Goal: Information Seeking & Learning: Learn about a topic

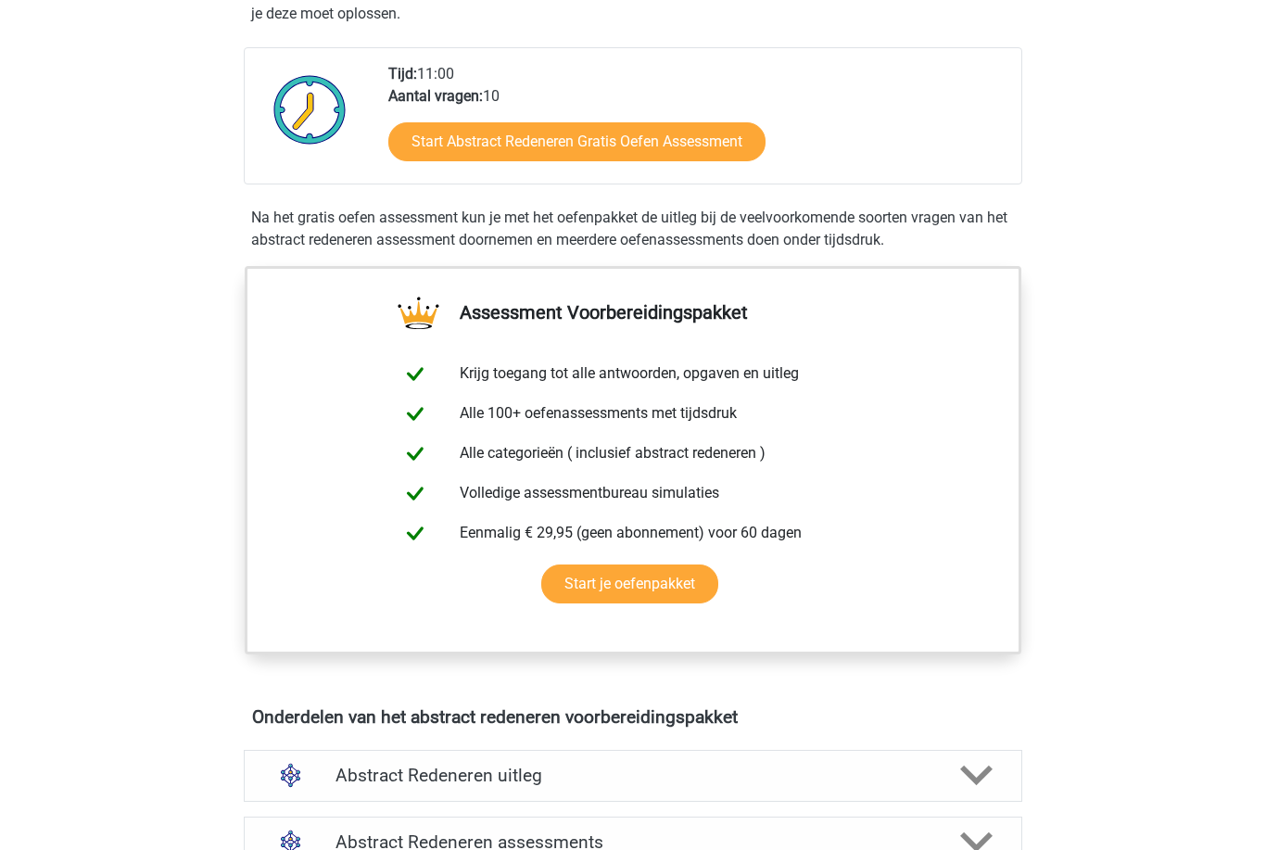
scroll to position [423, 0]
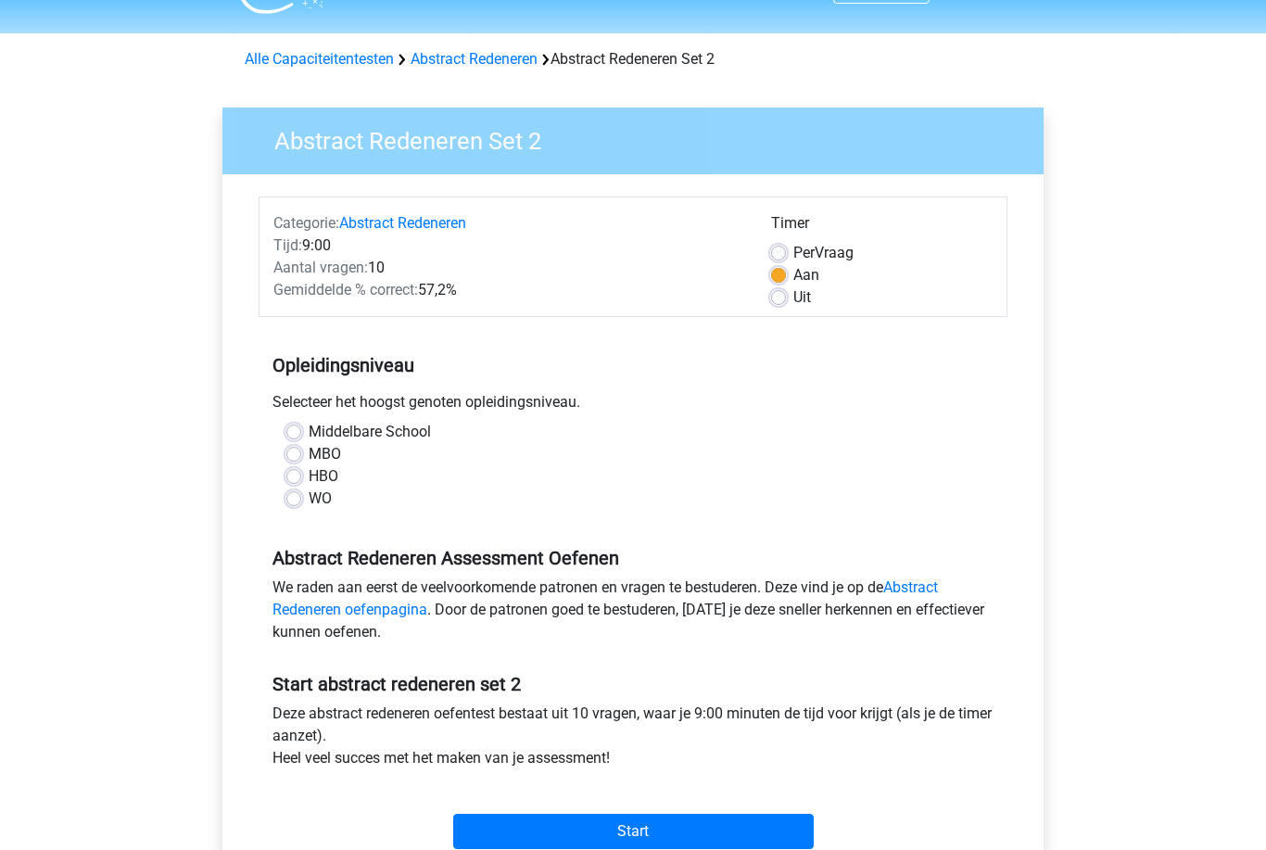
scroll to position [51, 0]
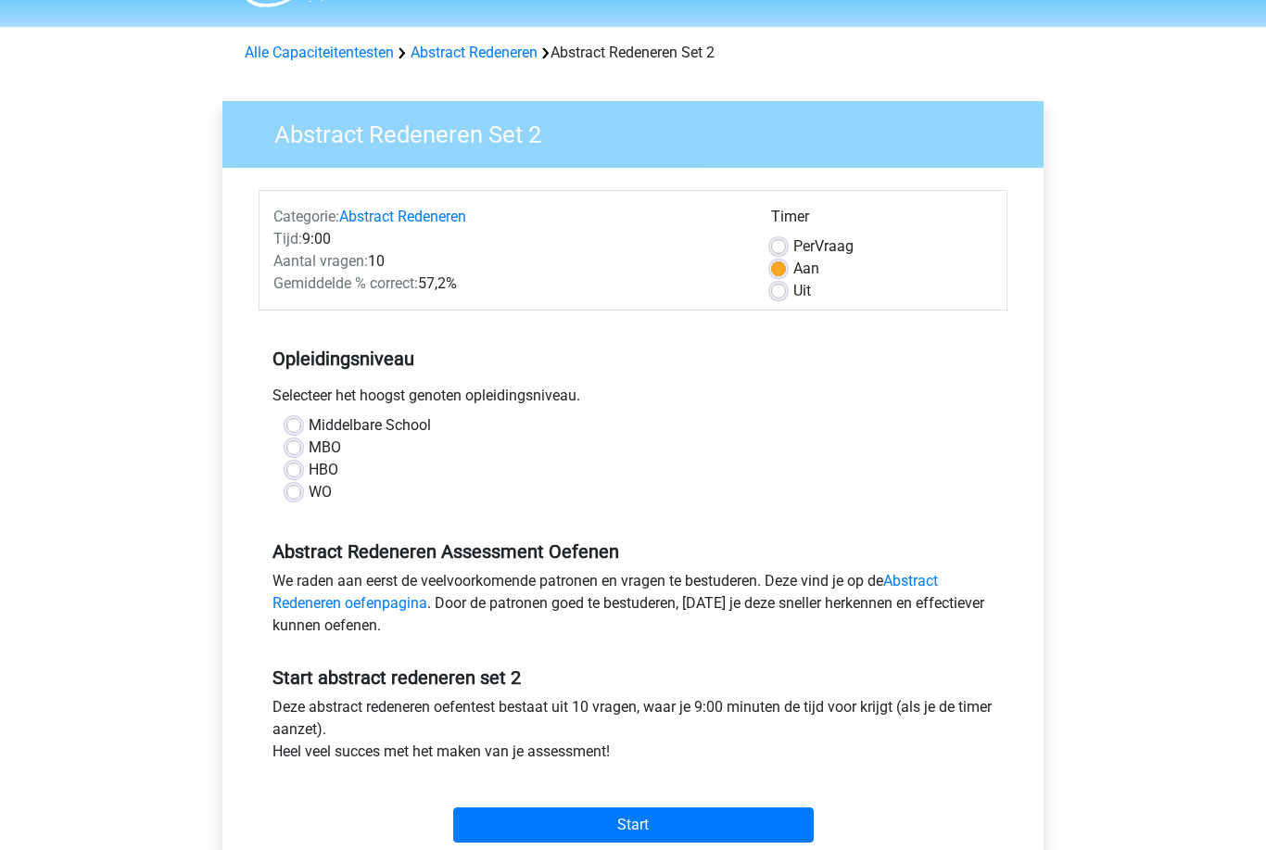
click at [331, 514] on div "Middelbare School MBO HBO WO" at bounding box center [633, 466] width 749 height 104
click at [310, 488] on label "WO" at bounding box center [320, 492] width 23 height 22
click at [301, 488] on input "WO" at bounding box center [293, 490] width 15 height 19
radio input "true"
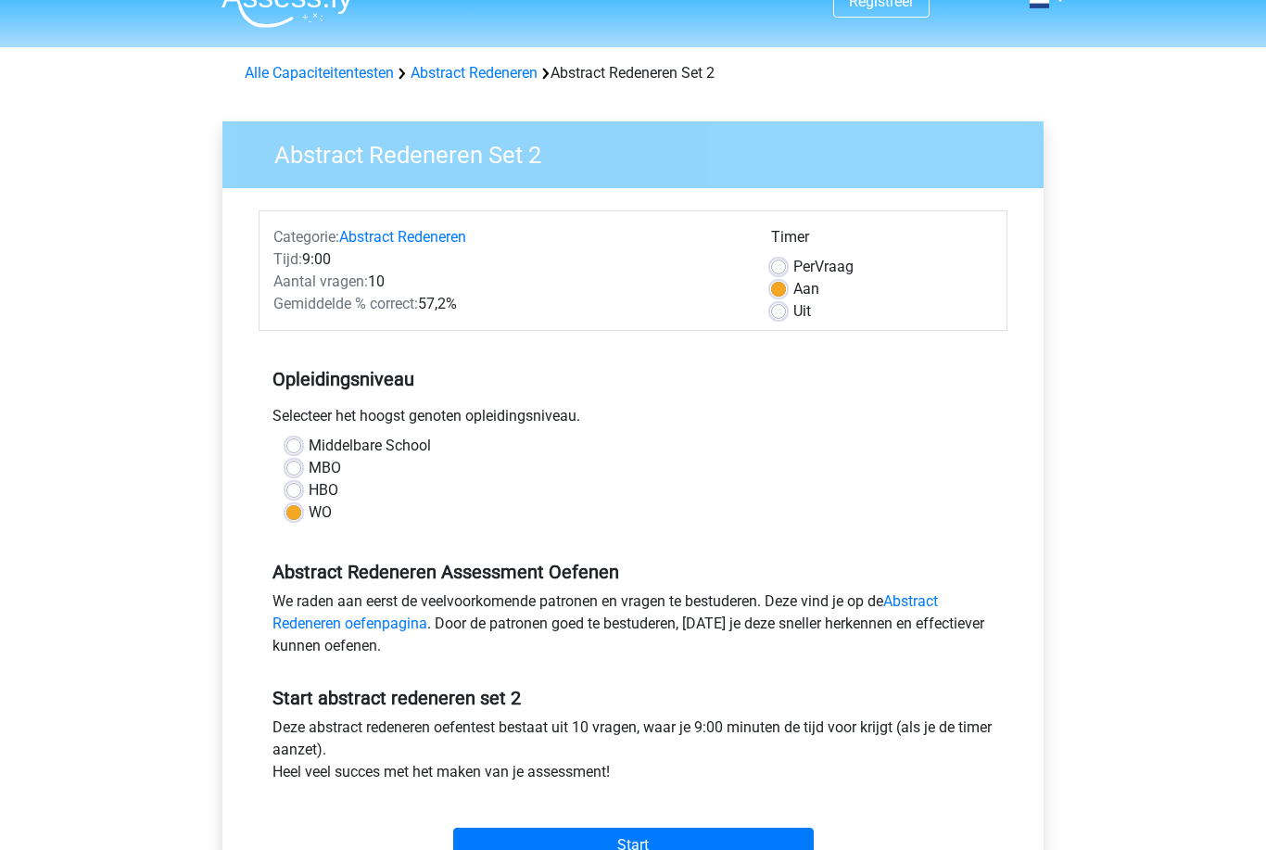
click at [794, 304] on label "Uit" at bounding box center [803, 312] width 18 height 22
click at [785, 304] on input "Uit" at bounding box center [778, 310] width 15 height 19
radio input "true"
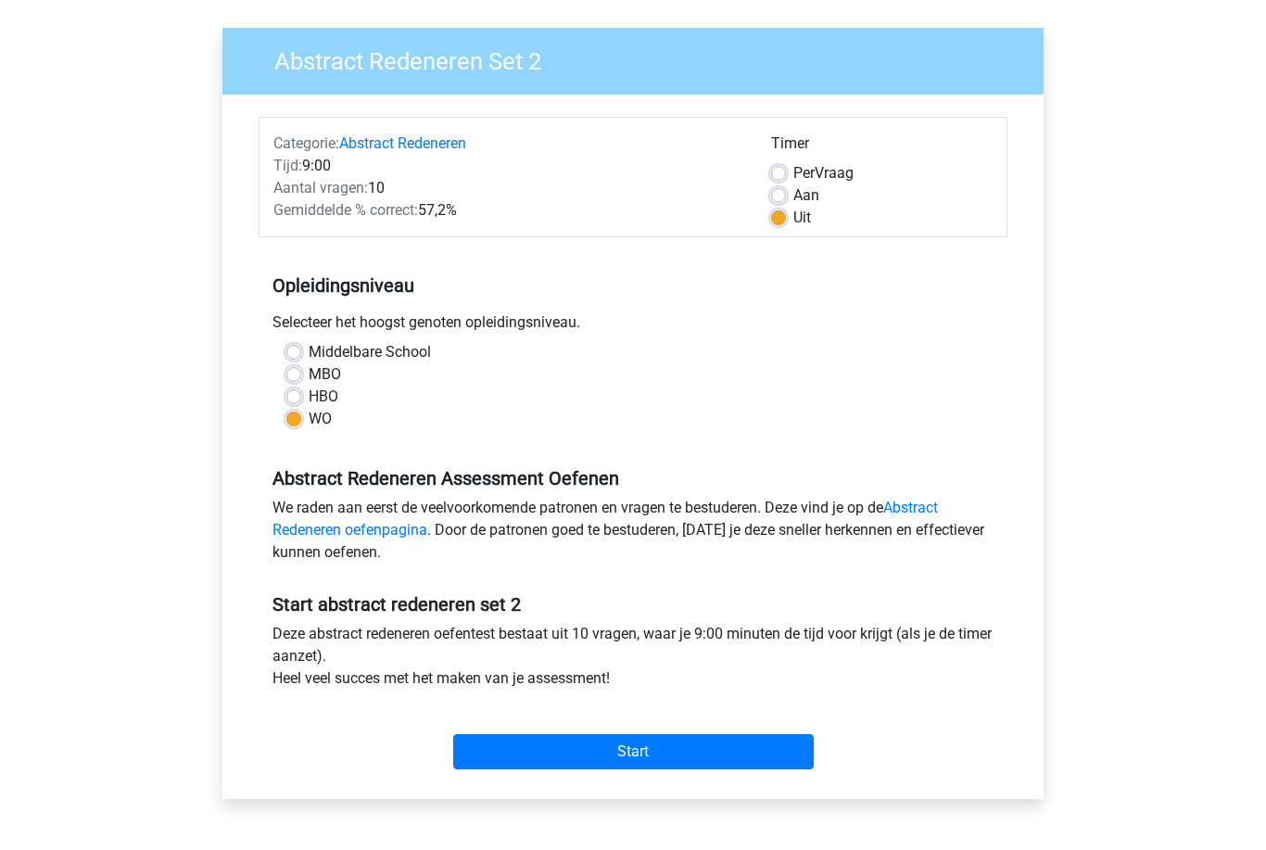
scroll to position [124, 0]
click at [709, 755] on input "Start" at bounding box center [633, 751] width 361 height 35
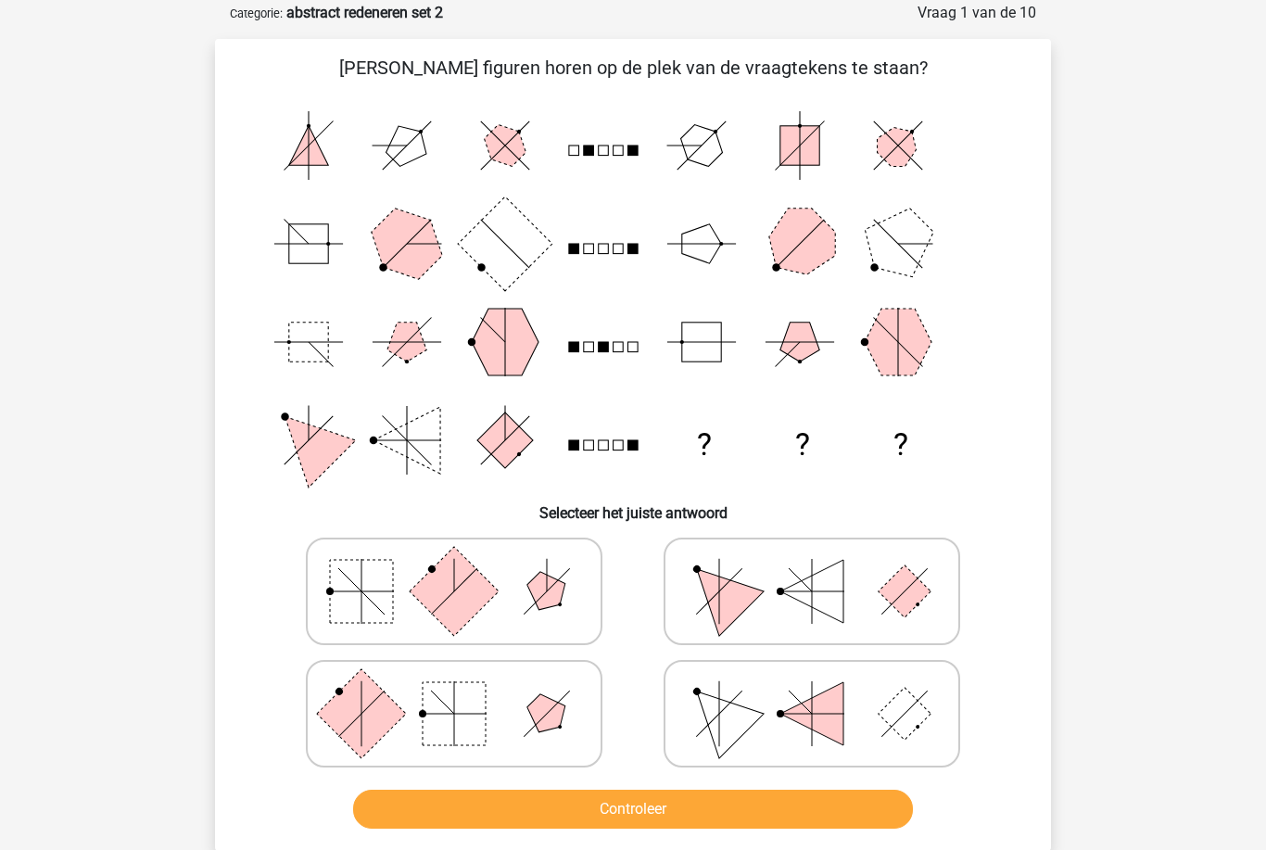
scroll to position [90, 0]
